Goal: Task Accomplishment & Management: Complete application form

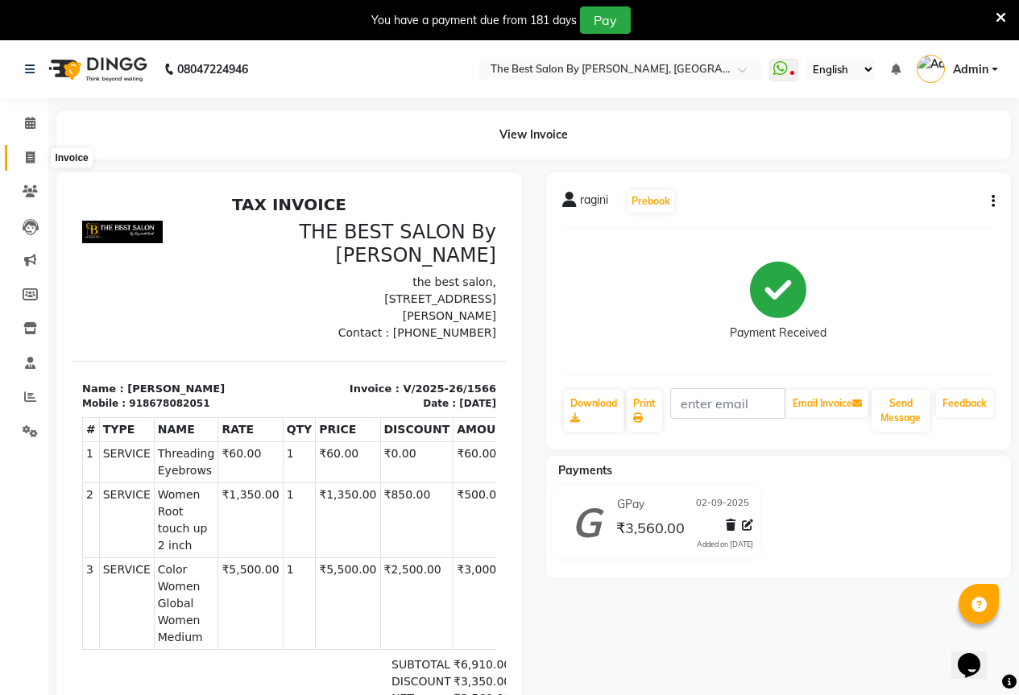
click at [37, 153] on span at bounding box center [30, 158] width 28 height 19
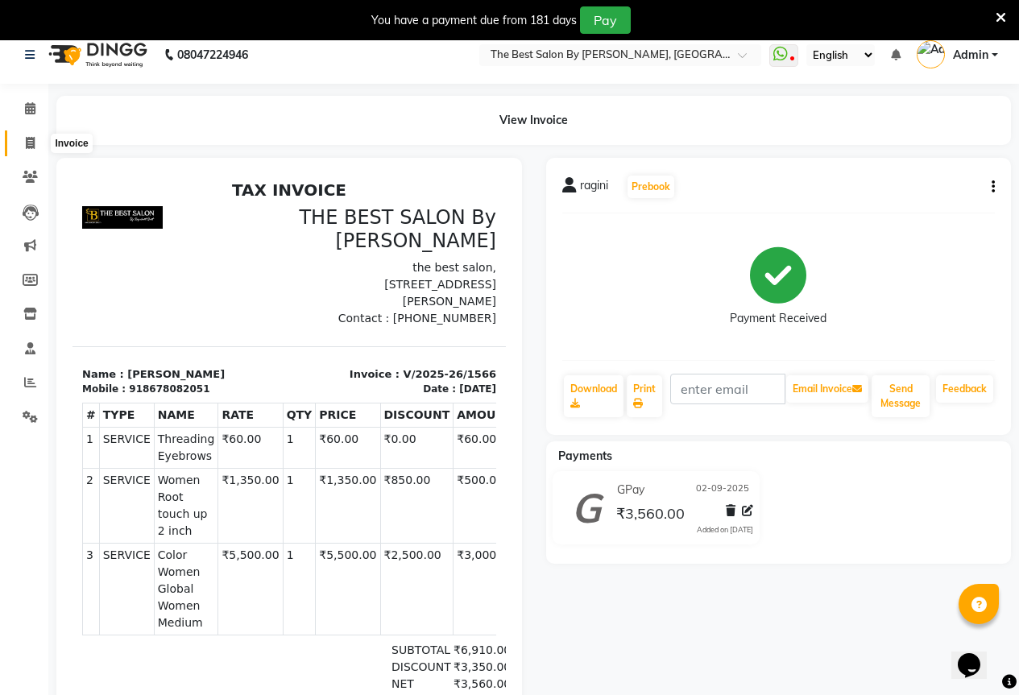
select select "7209"
select select "service"
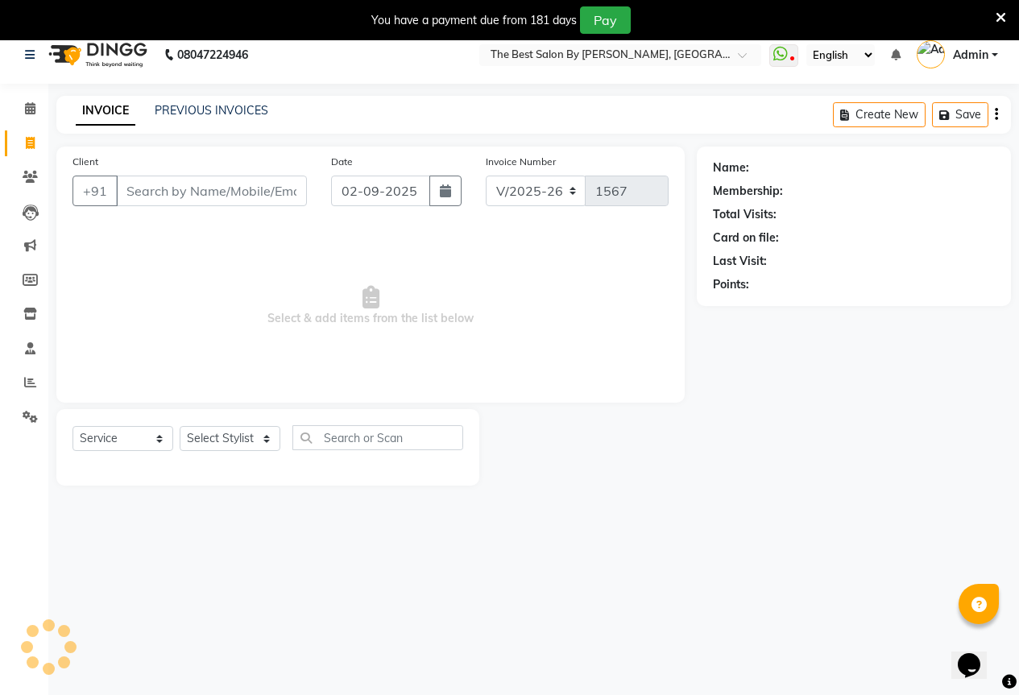
scroll to position [40, 0]
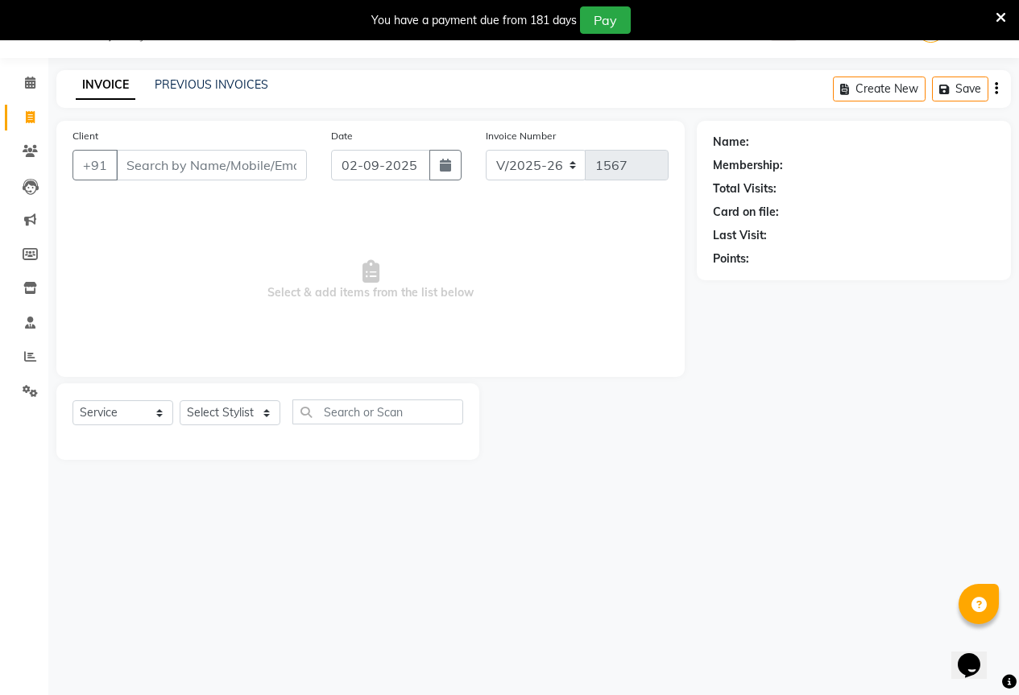
click at [147, 155] on input "Client" at bounding box center [211, 165] width 191 height 31
type input "9078124548"
click at [272, 172] on span "Add Client" at bounding box center [266, 165] width 64 height 16
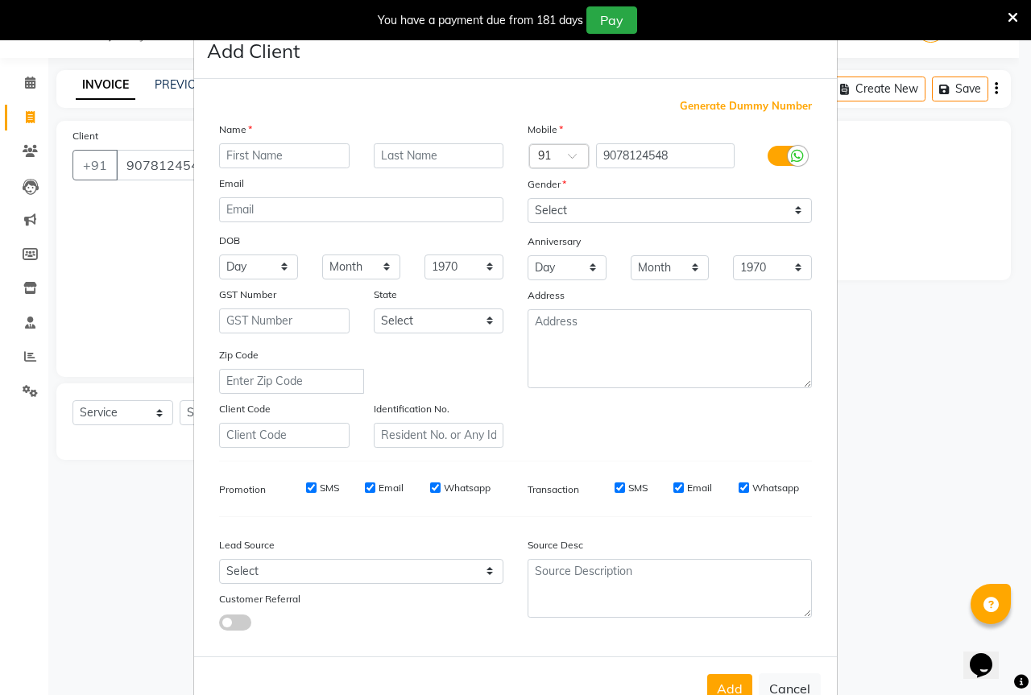
click at [258, 162] on input "text" at bounding box center [284, 155] width 130 height 25
type input "priti"
click at [552, 213] on select "Select [DEMOGRAPHIC_DATA] [DEMOGRAPHIC_DATA] Other Prefer Not To Say" at bounding box center [669, 210] width 284 height 25
click at [527, 198] on select "Select [DEMOGRAPHIC_DATA] [DEMOGRAPHIC_DATA] Other Prefer Not To Say" at bounding box center [669, 210] width 284 height 25
drag, startPoint x: 549, startPoint y: 204, endPoint x: 548, endPoint y: 219, distance: 15.3
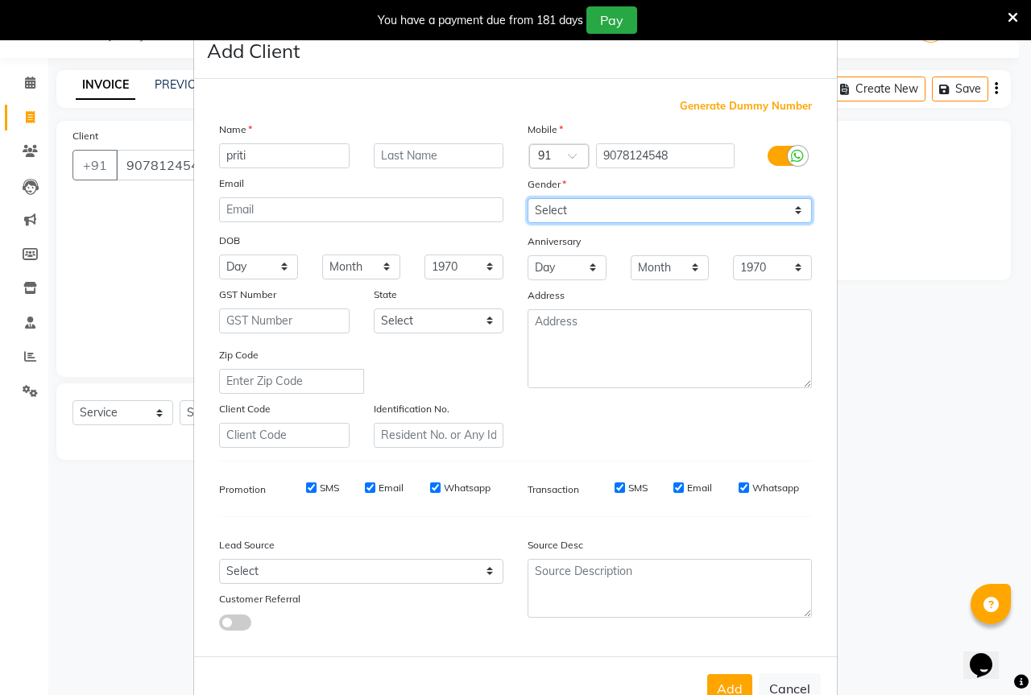
click at [549, 204] on select "Select [DEMOGRAPHIC_DATA] [DEMOGRAPHIC_DATA] Other Prefer Not To Say" at bounding box center [669, 210] width 284 height 25
select select "[DEMOGRAPHIC_DATA]"
click at [527, 198] on select "Select [DEMOGRAPHIC_DATA] [DEMOGRAPHIC_DATA] Other Prefer Not To Say" at bounding box center [669, 210] width 284 height 25
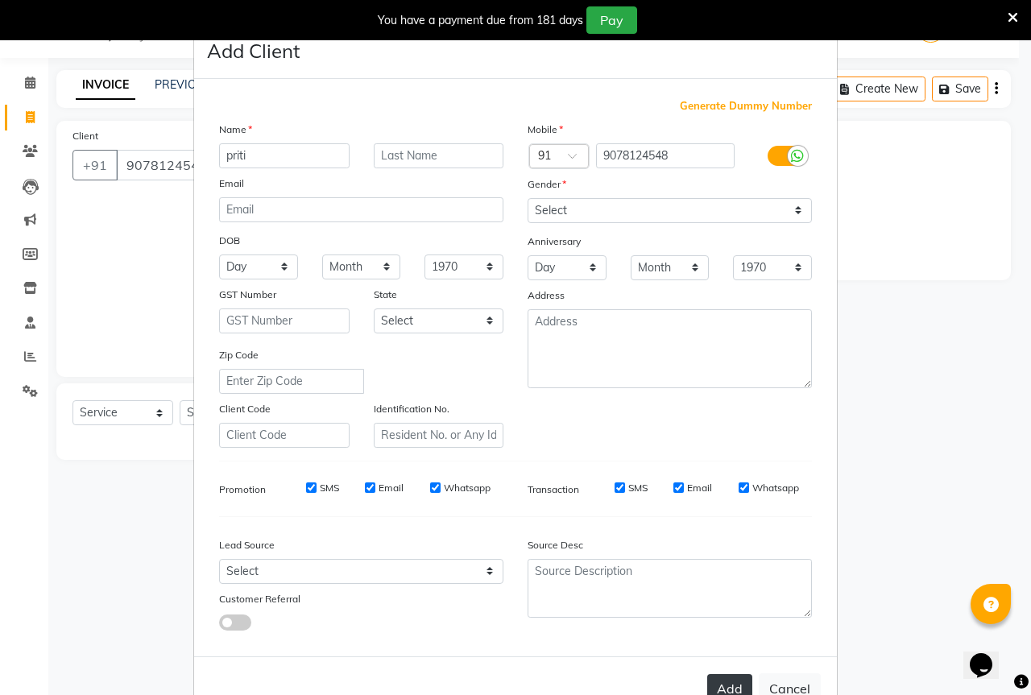
click at [734, 686] on button "Add" at bounding box center [729, 688] width 45 height 29
select select
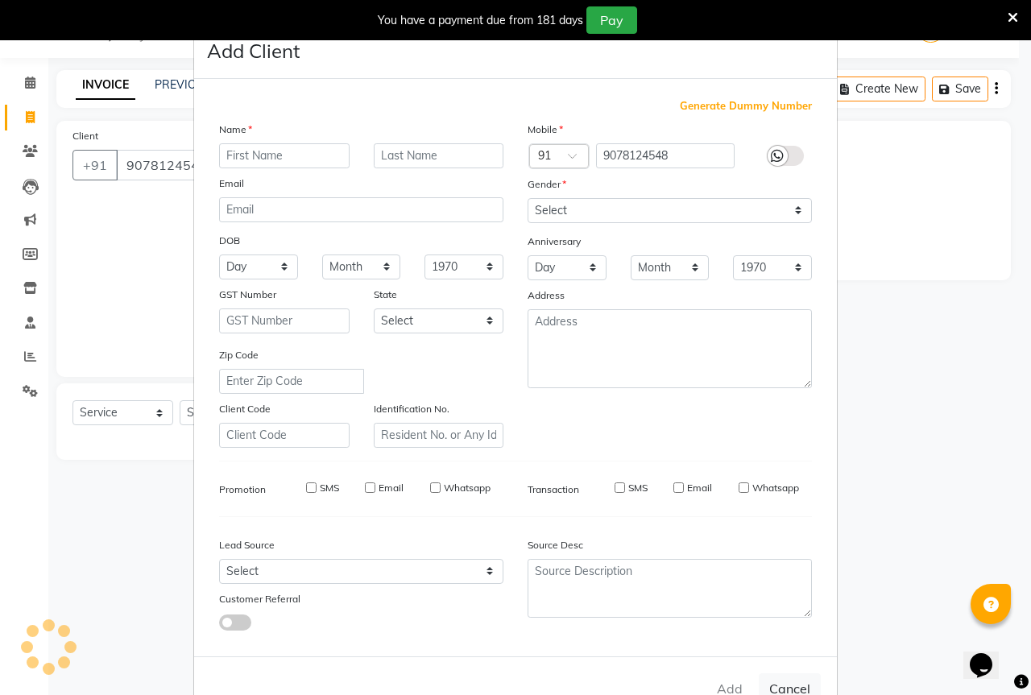
select select
checkbox input "false"
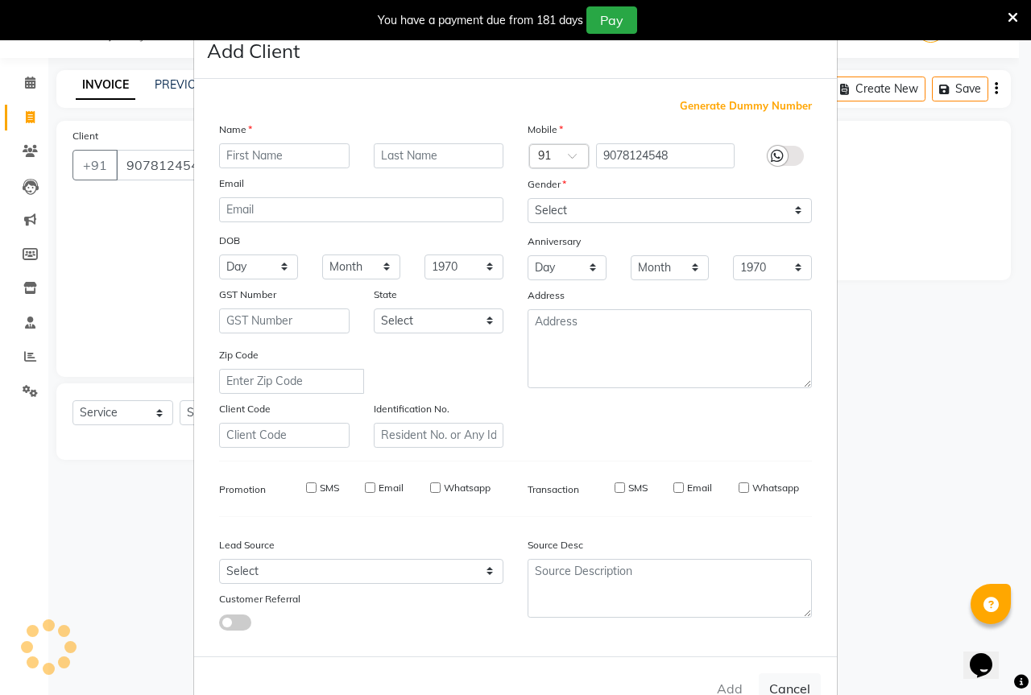
checkbox input "false"
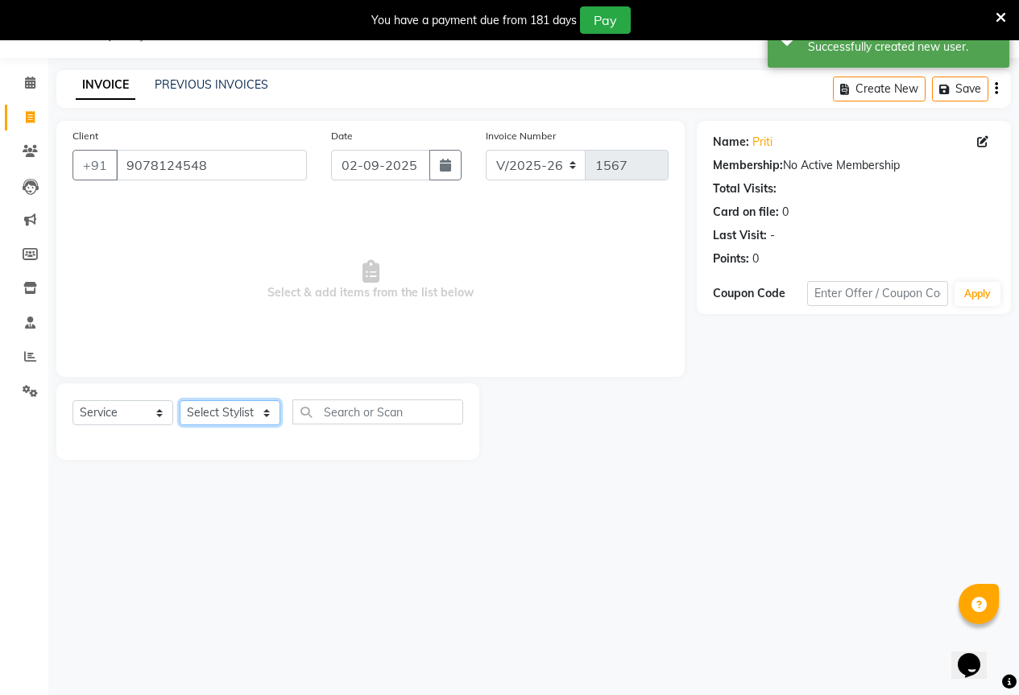
click at [247, 416] on select "Select Stylist AKASH KAJAL [PERSON_NAME] [PERSON_NAME] [PERSON_NAME]" at bounding box center [230, 412] width 101 height 25
click at [383, 410] on input "text" at bounding box center [377, 411] width 171 height 25
drag, startPoint x: 242, startPoint y: 419, endPoint x: 219, endPoint y: 424, distance: 23.1
click at [242, 419] on select "Select Stylist AKASH KAJAL [PERSON_NAME] [PERSON_NAME] [PERSON_NAME]" at bounding box center [230, 412] width 101 height 25
click at [180, 400] on select "Select Stylist AKASH KAJAL [PERSON_NAME] [PERSON_NAME] [PERSON_NAME]" at bounding box center [230, 412] width 101 height 25
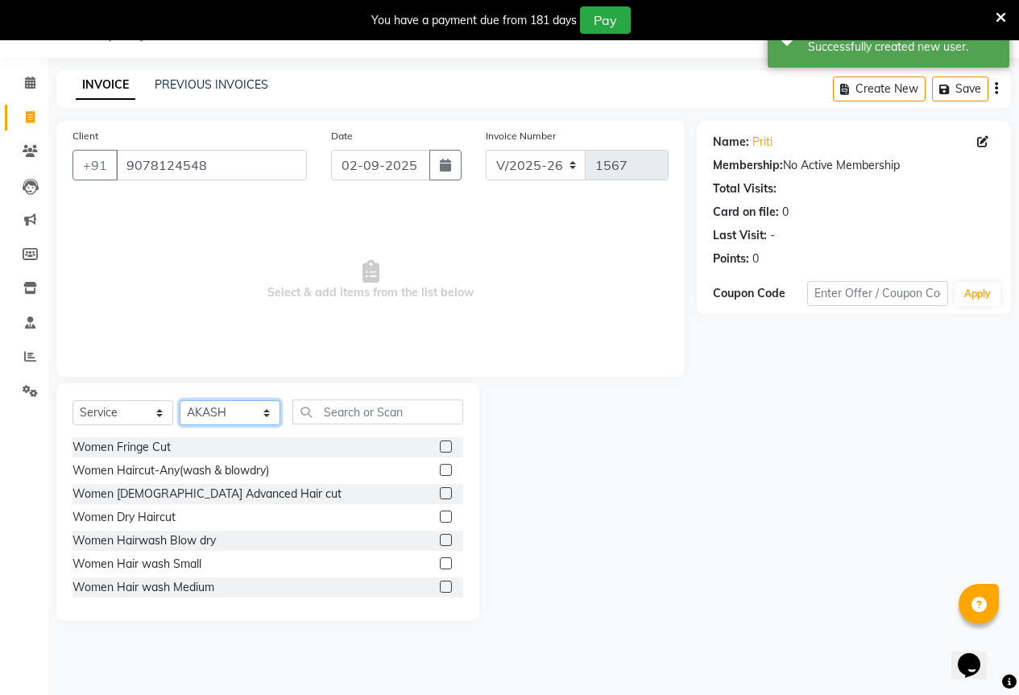
click at [211, 419] on select "Select Stylist AKASH KAJAL [PERSON_NAME] [PERSON_NAME] [PERSON_NAME]" at bounding box center [230, 412] width 101 height 25
select select "61550"
click at [180, 400] on select "Select Stylist AKASH KAJAL [PERSON_NAME] [PERSON_NAME] [PERSON_NAME]" at bounding box center [230, 412] width 101 height 25
click at [361, 422] on input "text" at bounding box center [377, 411] width 171 height 25
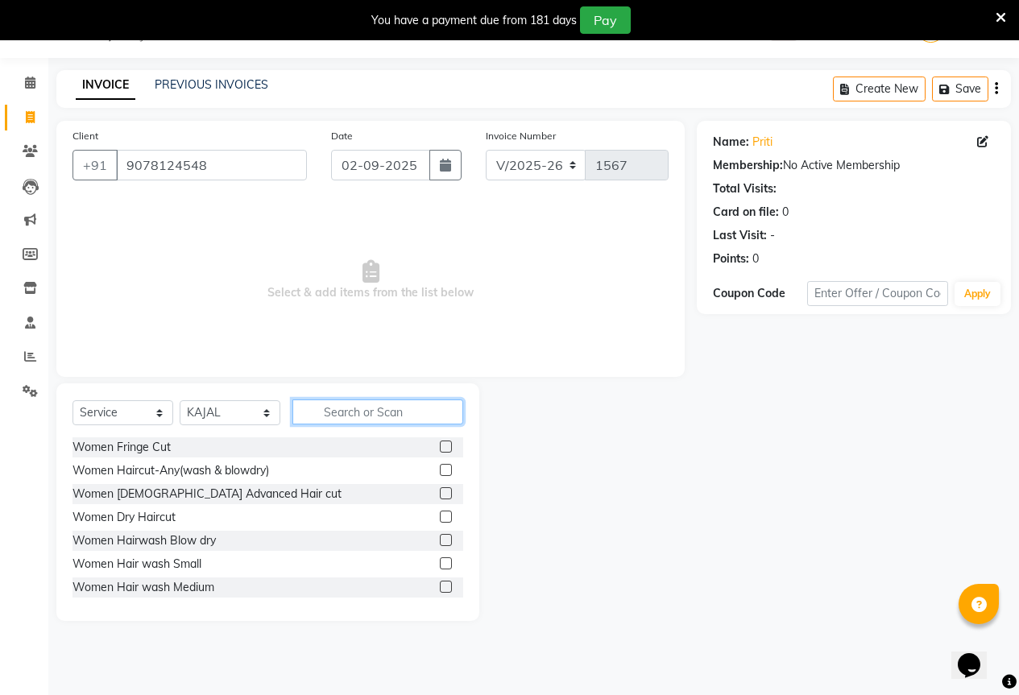
click at [335, 414] on input "text" at bounding box center [377, 411] width 171 height 25
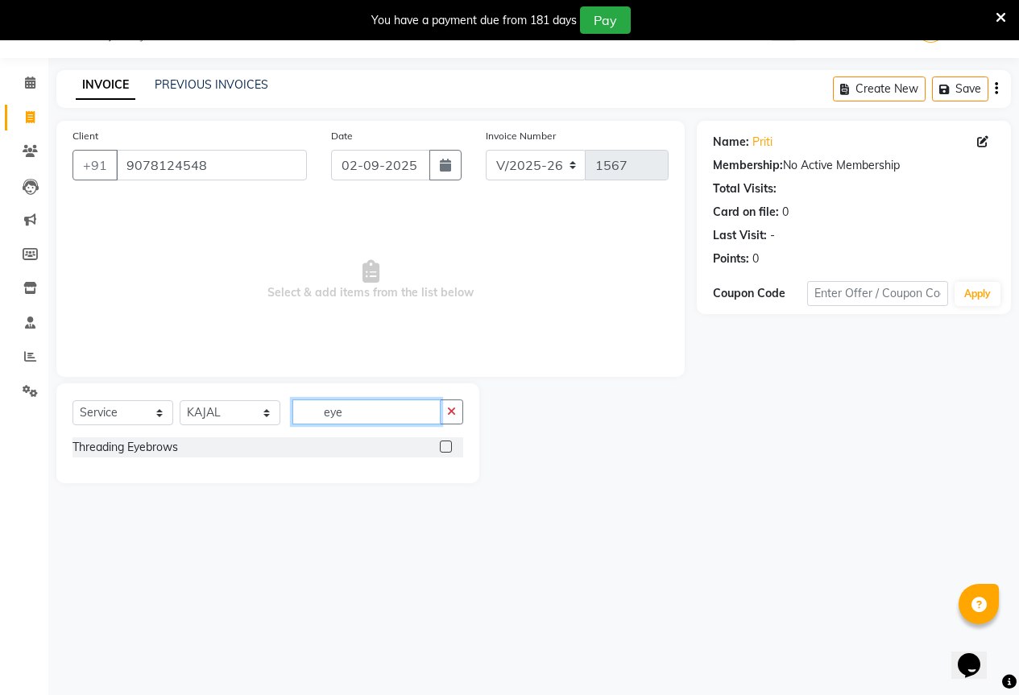
type input "eye"
click at [449, 440] on label at bounding box center [446, 446] width 12 height 12
click at [449, 442] on input "checkbox" at bounding box center [445, 447] width 10 height 10
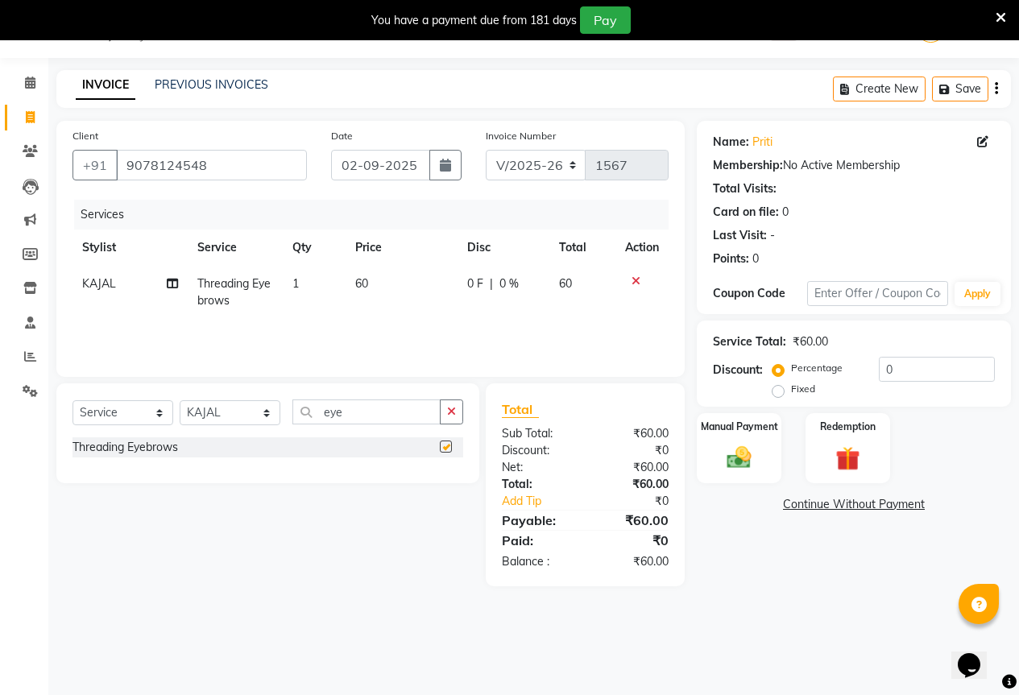
checkbox input "false"
click at [756, 435] on div "Manual Payment" at bounding box center [739, 448] width 88 height 73
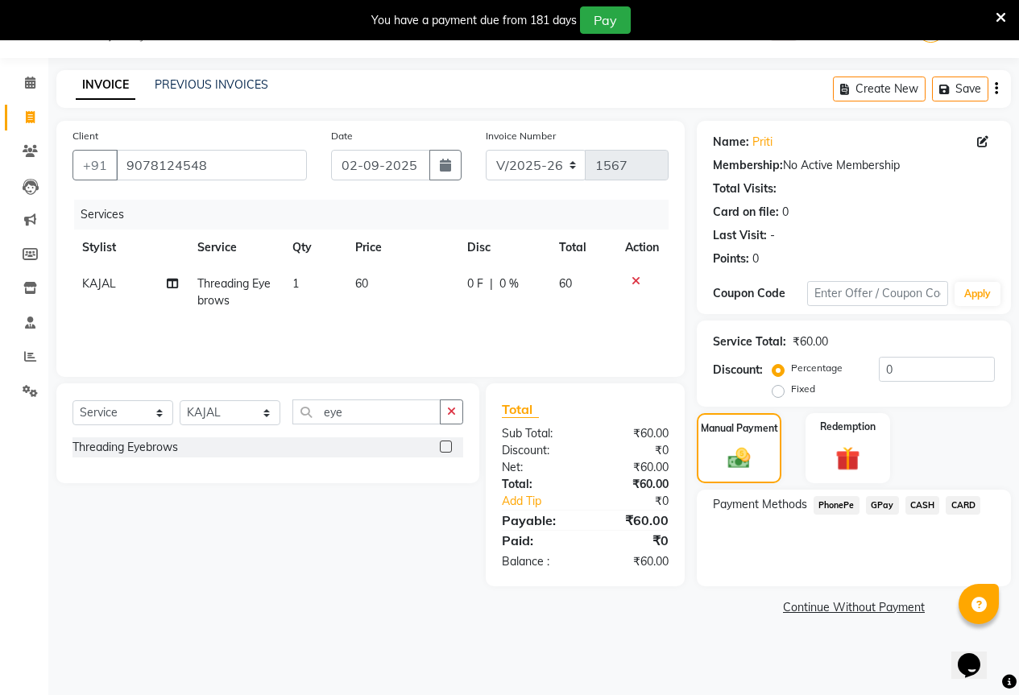
click at [885, 501] on span "GPay" at bounding box center [882, 505] width 33 height 19
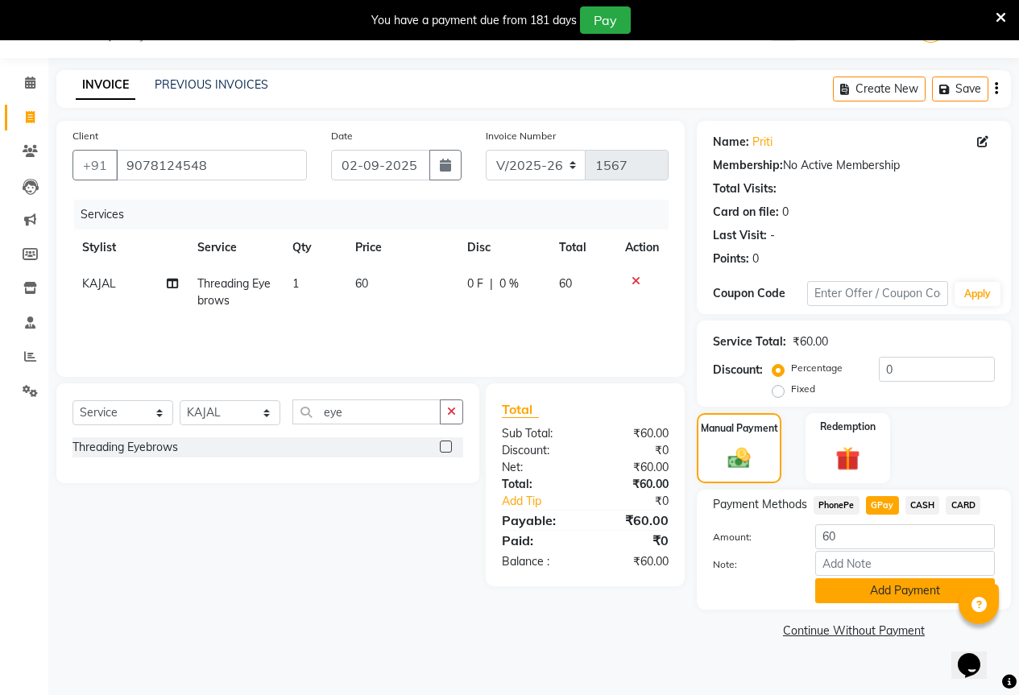
click at [888, 593] on button "Add Payment" at bounding box center [905, 590] width 180 height 25
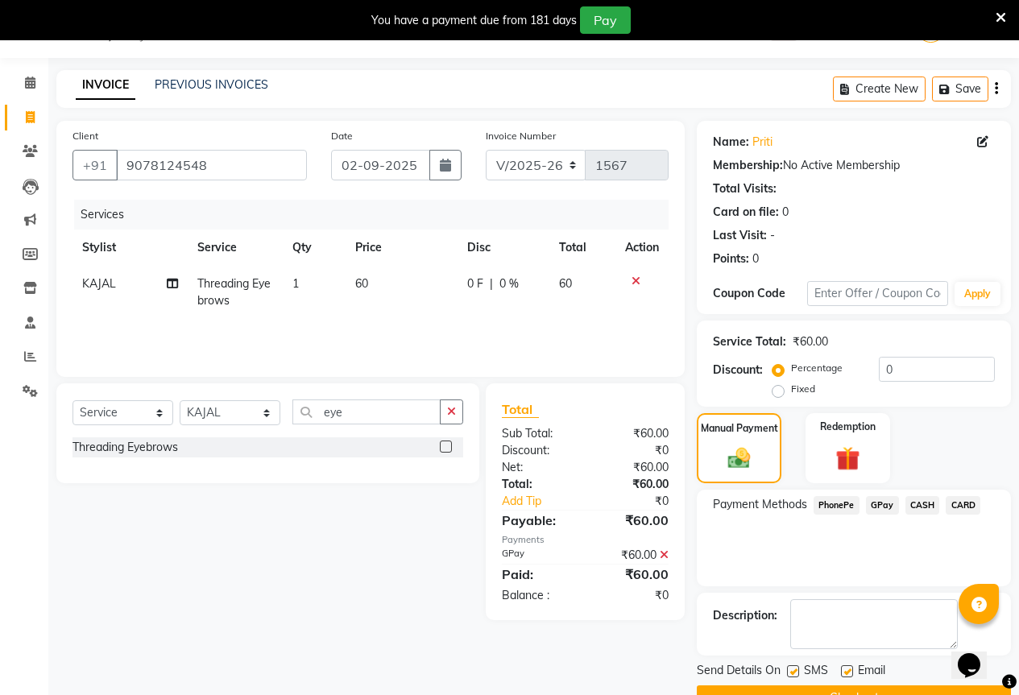
scroll to position [80, 0]
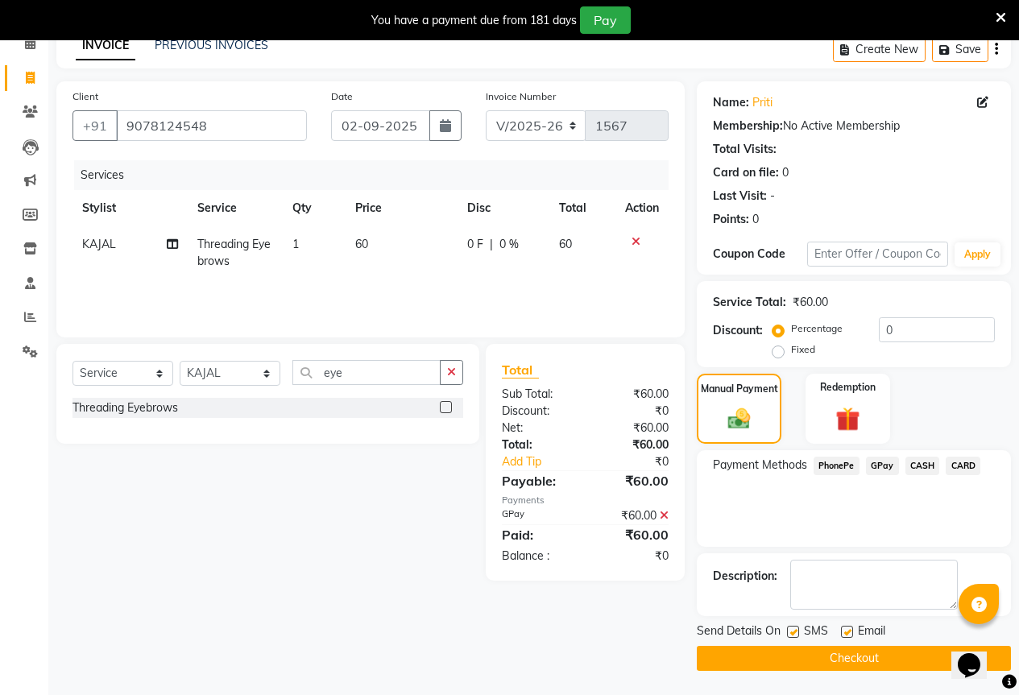
click at [833, 664] on button "Checkout" at bounding box center [854, 658] width 314 height 25
